Goal: Information Seeking & Learning: Check status

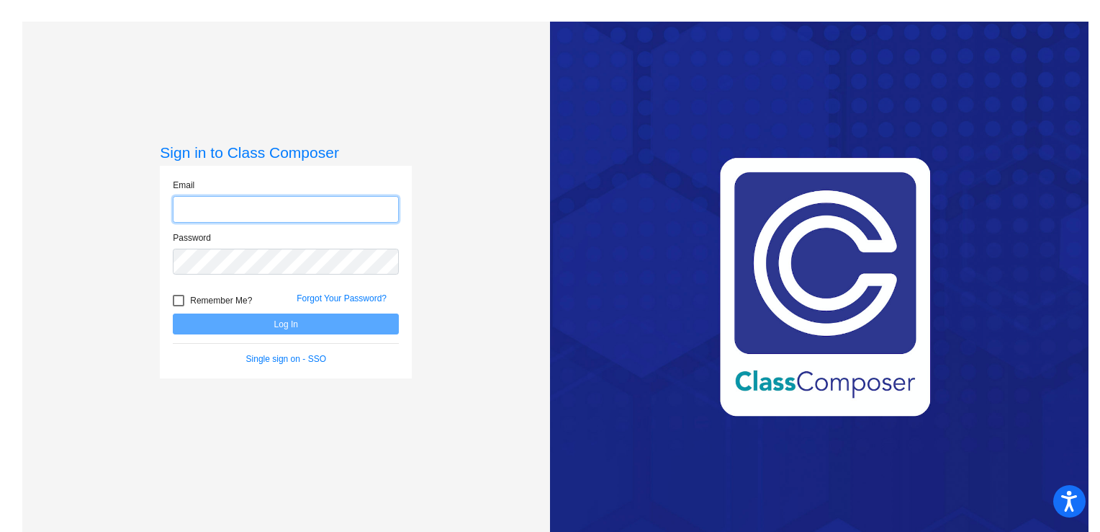
type input "[EMAIL_ADDRESS][DOMAIN_NAME]"
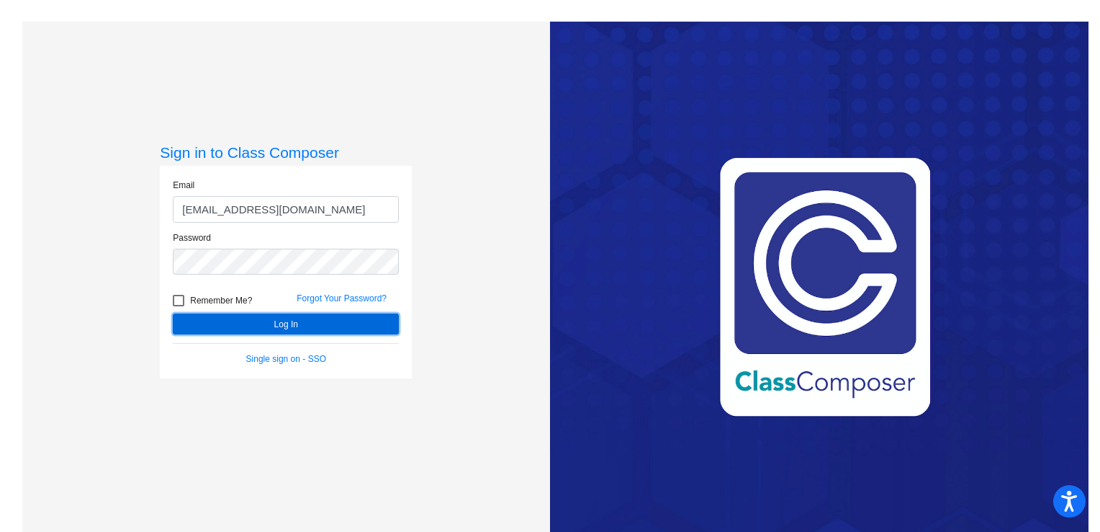
click at [319, 319] on button "Log In" at bounding box center [286, 323] width 226 height 21
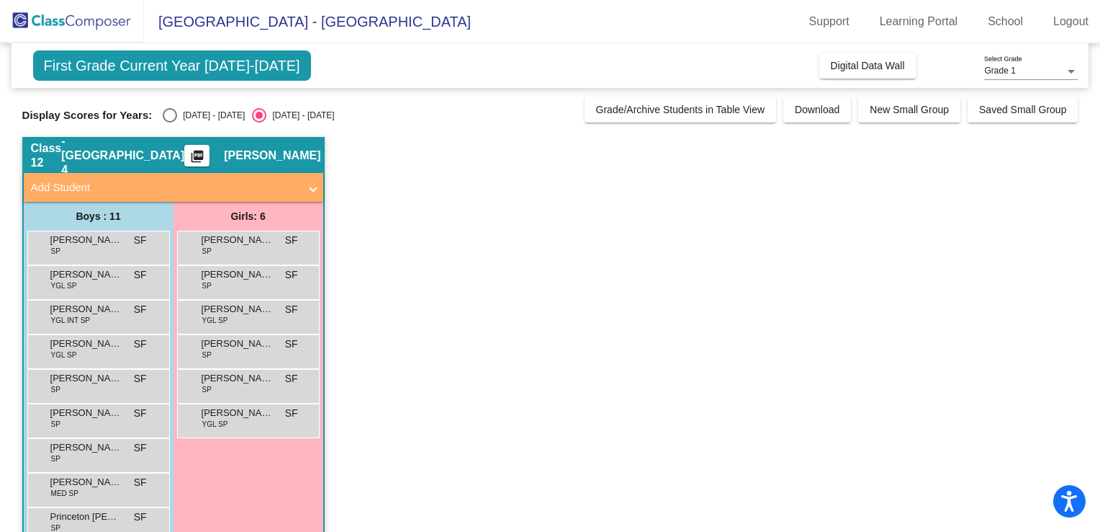
click at [163, 110] on div "Select an option" at bounding box center [170, 115] width 14 height 14
click at [169, 122] on input "[DATE] - [DATE]" at bounding box center [169, 122] width 1 height 1
radio input "true"
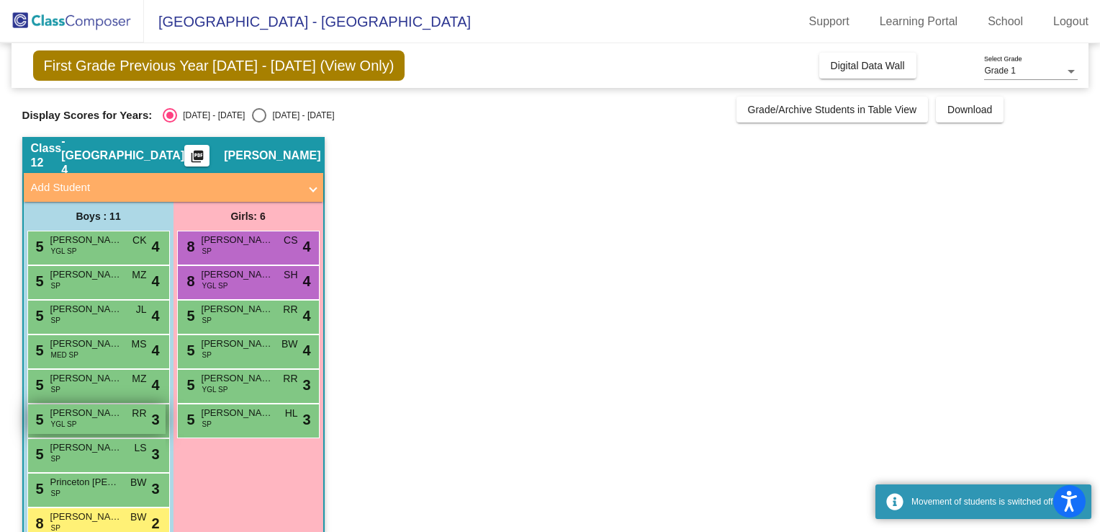
scroll to position [101, 0]
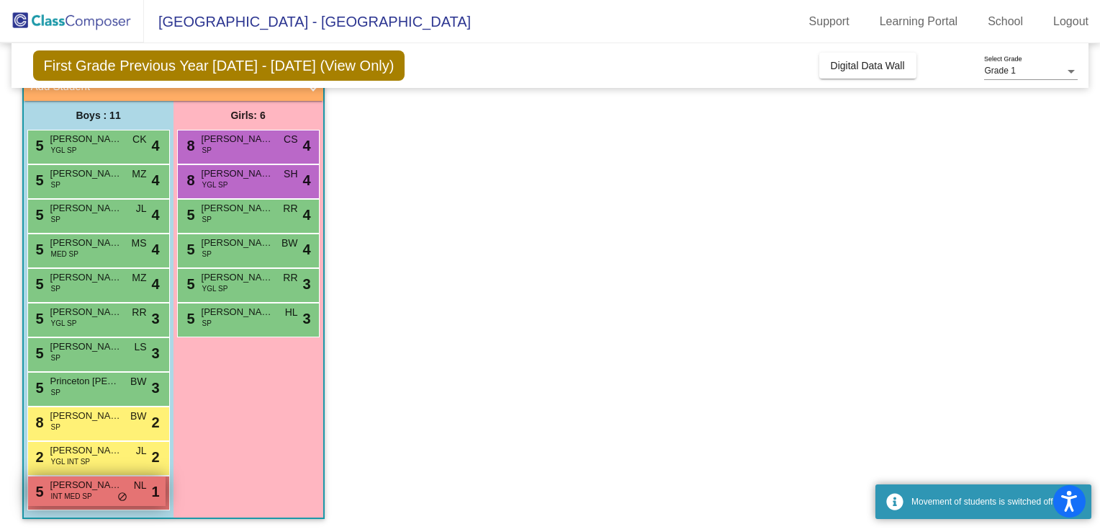
click at [66, 490] on span "INT MED SP" at bounding box center [71, 495] width 41 height 11
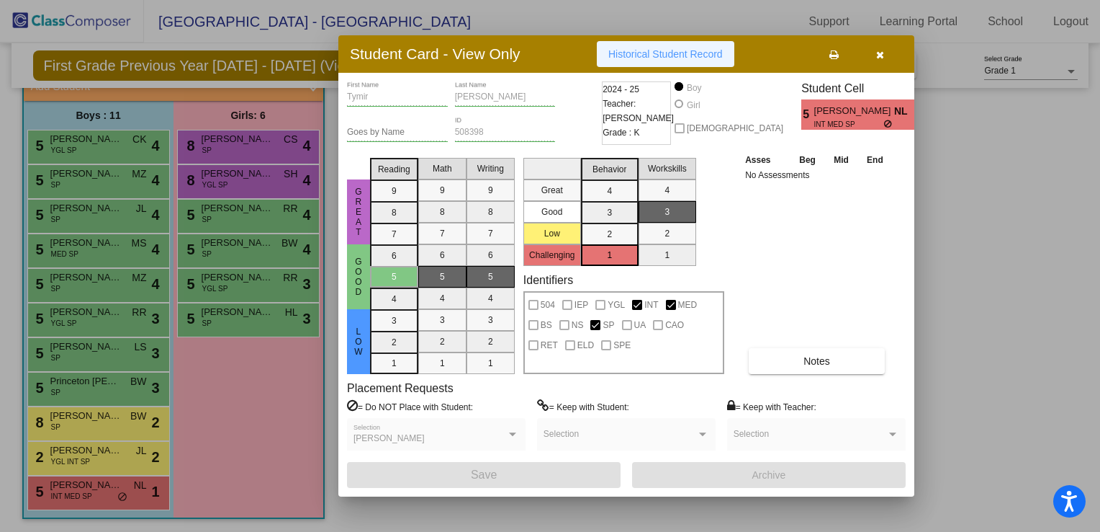
click at [691, 56] on span "Historical Student Record" at bounding box center [666, 54] width 115 height 12
